Goal: Task Accomplishment & Management: Manage account settings

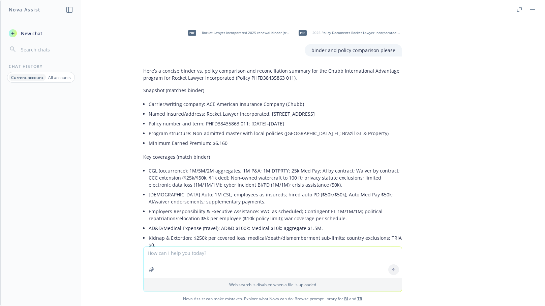
scroll to position [907, 0]
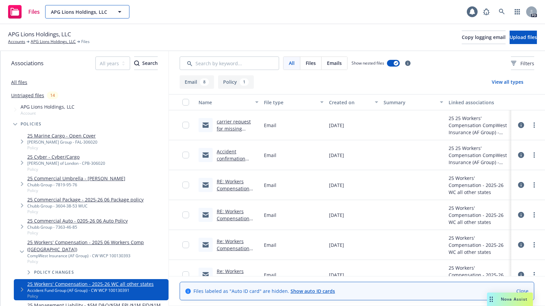
click at [121, 9] on icon "button" at bounding box center [120, 12] width 8 height 8
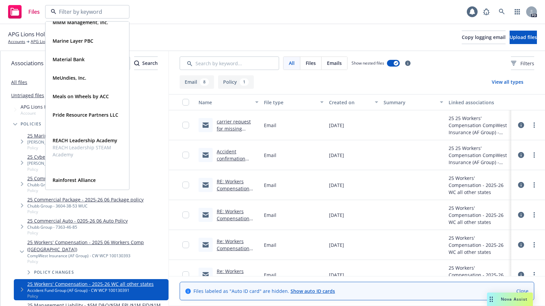
scroll to position [314, 0]
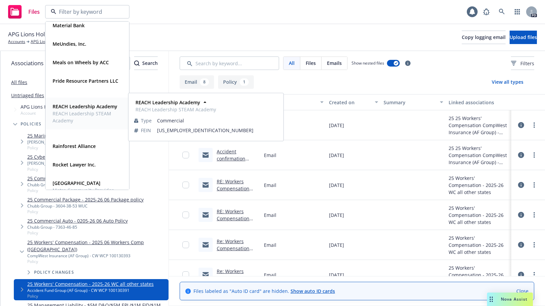
click at [62, 109] on strong "REACH Leadership Academy" at bounding box center [85, 106] width 65 height 6
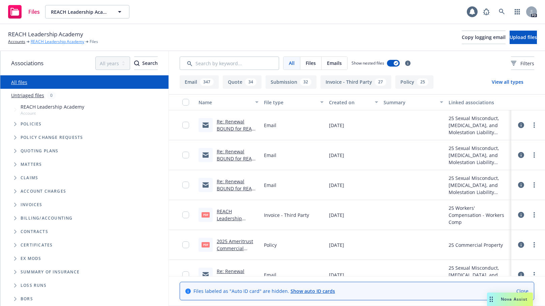
click at [54, 39] on link "REACH Leadership Academy" at bounding box center [58, 42] width 54 height 6
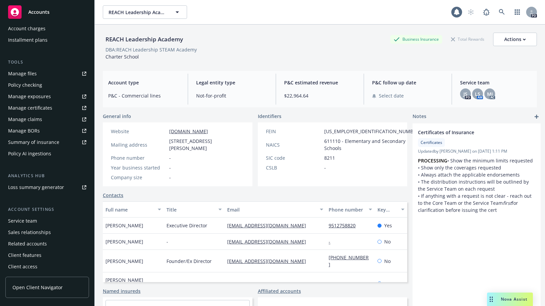
scroll to position [155, 0]
click at [17, 222] on div "Service team" at bounding box center [22, 220] width 29 height 11
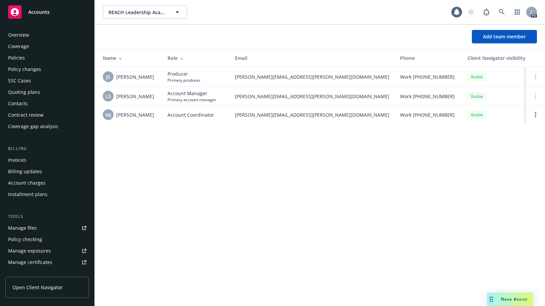
click at [16, 56] on div "Policies" at bounding box center [16, 58] width 17 height 11
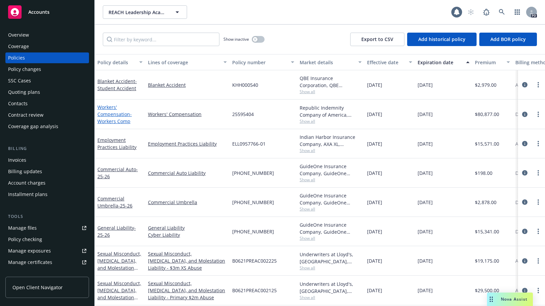
click at [114, 114] on link "Workers' Compensation - Workers Comp" at bounding box center [114, 114] width 34 height 21
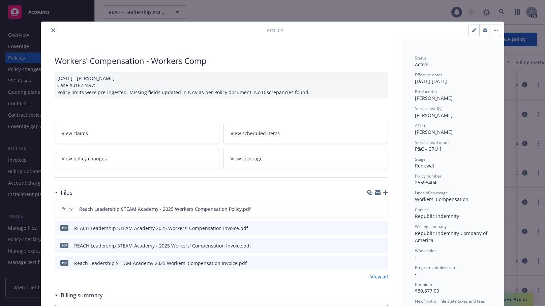
click at [51, 29] on icon "close" at bounding box center [53, 30] width 4 height 4
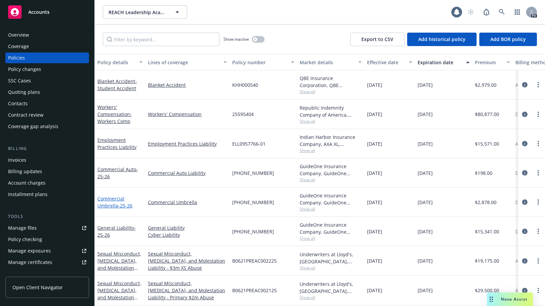
click at [108, 201] on link "Commercial Umbrella - 25-26" at bounding box center [114, 202] width 35 height 13
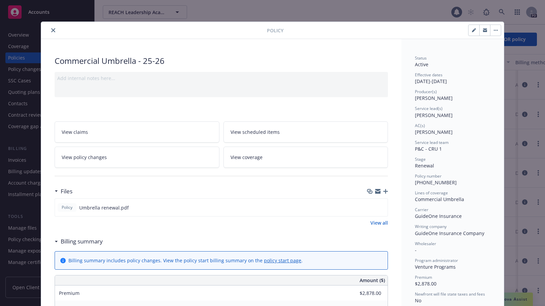
click at [53, 30] on icon "close" at bounding box center [53, 30] width 4 height 4
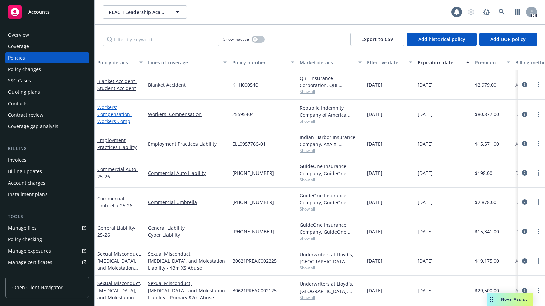
click at [111, 116] on link "Workers' Compensation - Workers Comp" at bounding box center [114, 114] width 34 height 21
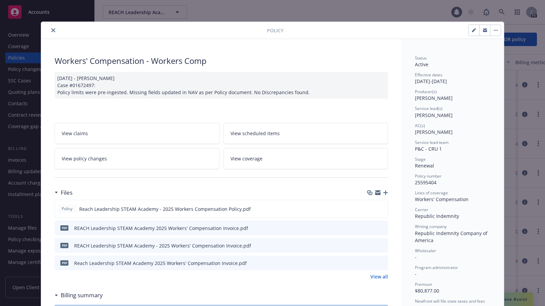
scroll to position [20, 0]
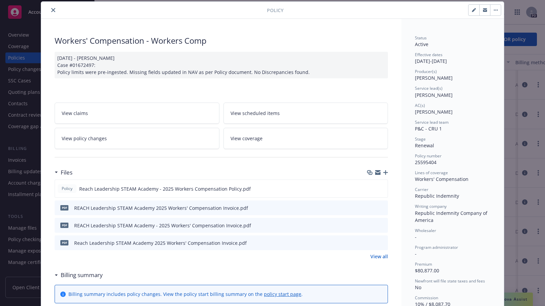
click at [51, 10] on icon "close" at bounding box center [53, 10] width 4 height 4
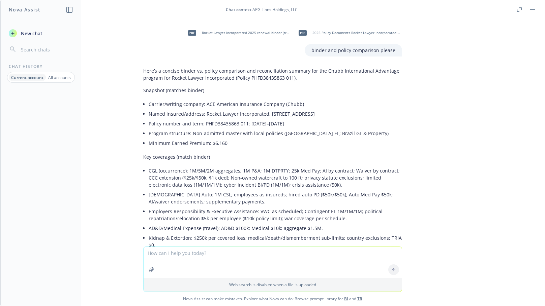
scroll to position [907, 0]
